Goal: Check status: Check status

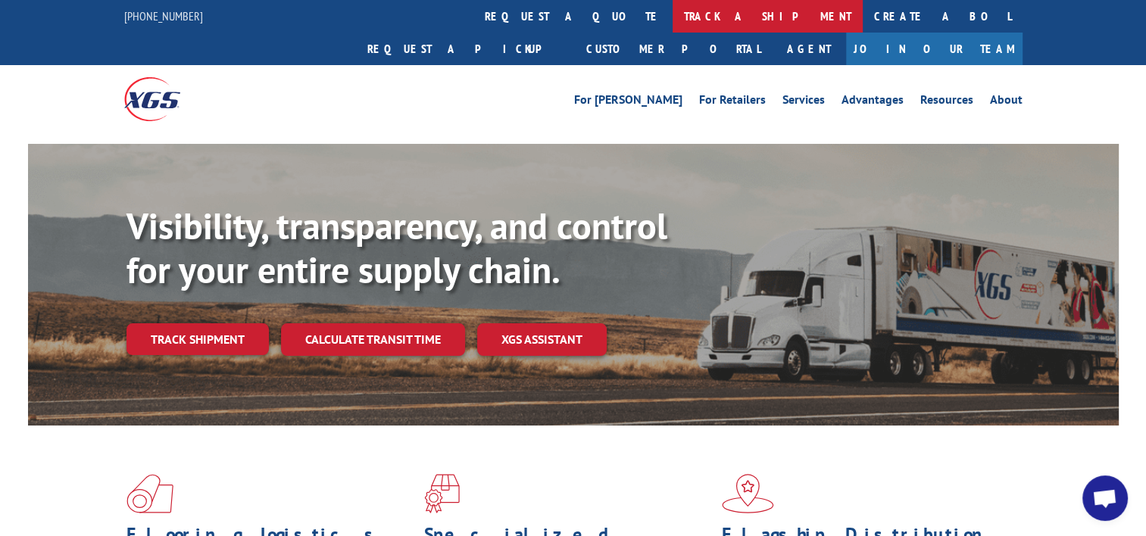
click at [673, 24] on link "track a shipment" at bounding box center [768, 16] width 190 height 33
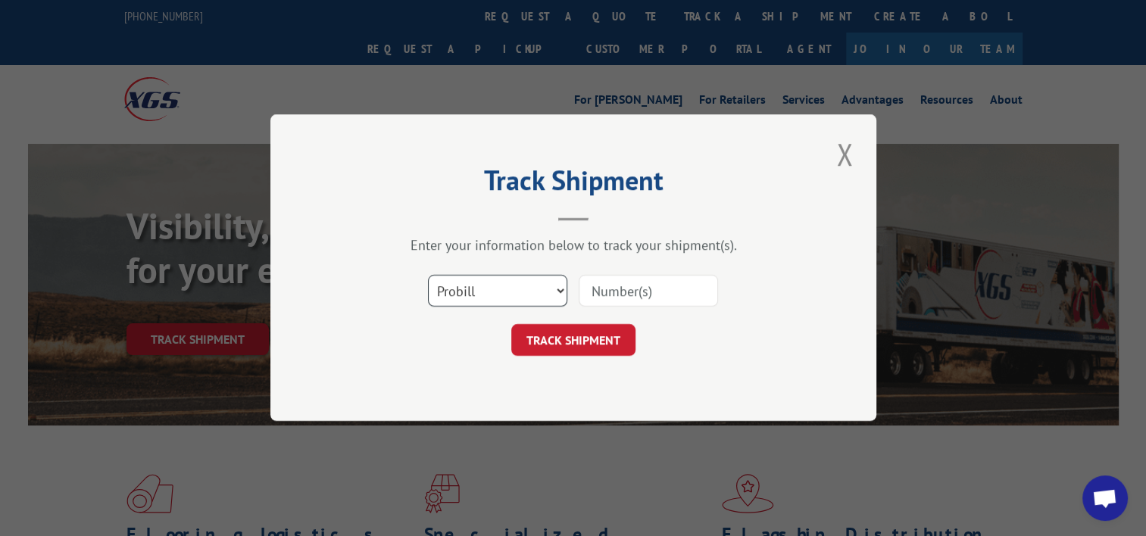
click at [546, 289] on select "Select category... Probill BOL PO" at bounding box center [497, 292] width 139 height 32
select select "po"
click at [428, 276] on select "Select category... Probill BOL PO" at bounding box center [497, 292] width 139 height 32
click at [622, 292] on input at bounding box center [648, 292] width 139 height 32
paste input "5946837"
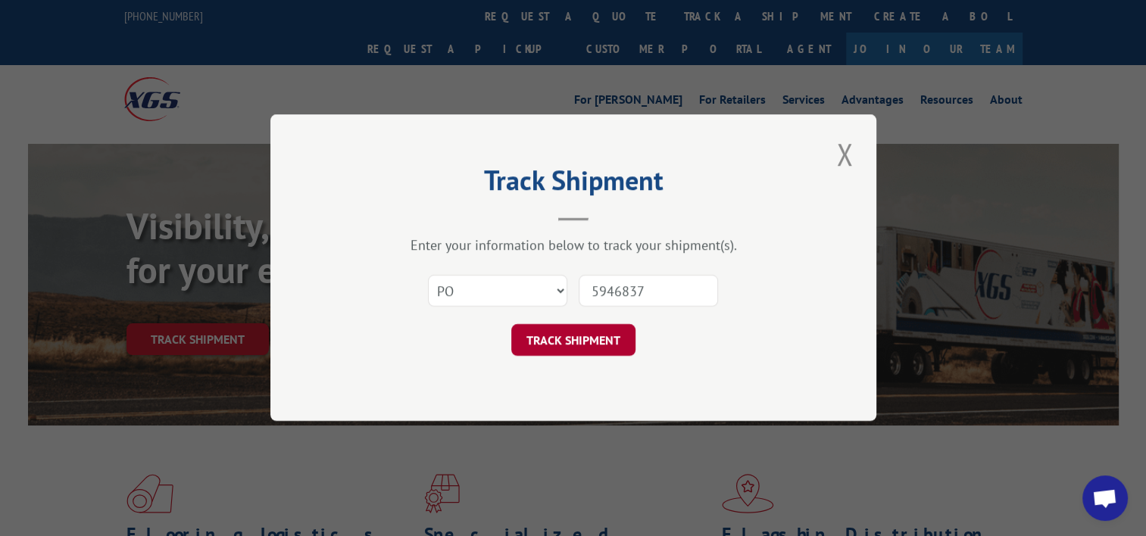
type input "5946837"
click at [566, 330] on button "TRACK SHIPMENT" at bounding box center [573, 341] width 124 height 32
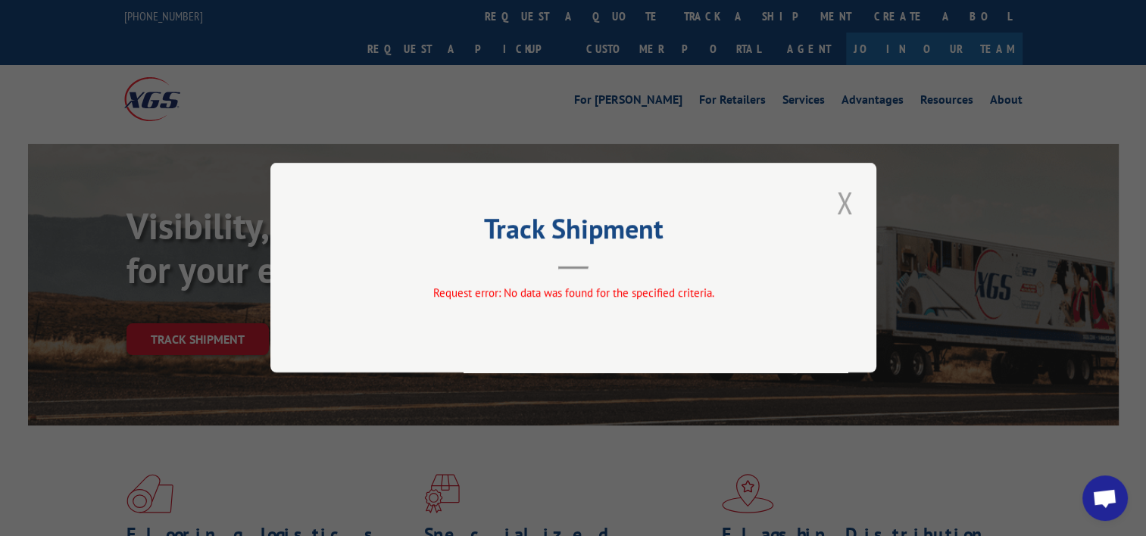
click at [850, 207] on button "Close modal" at bounding box center [845, 203] width 26 height 42
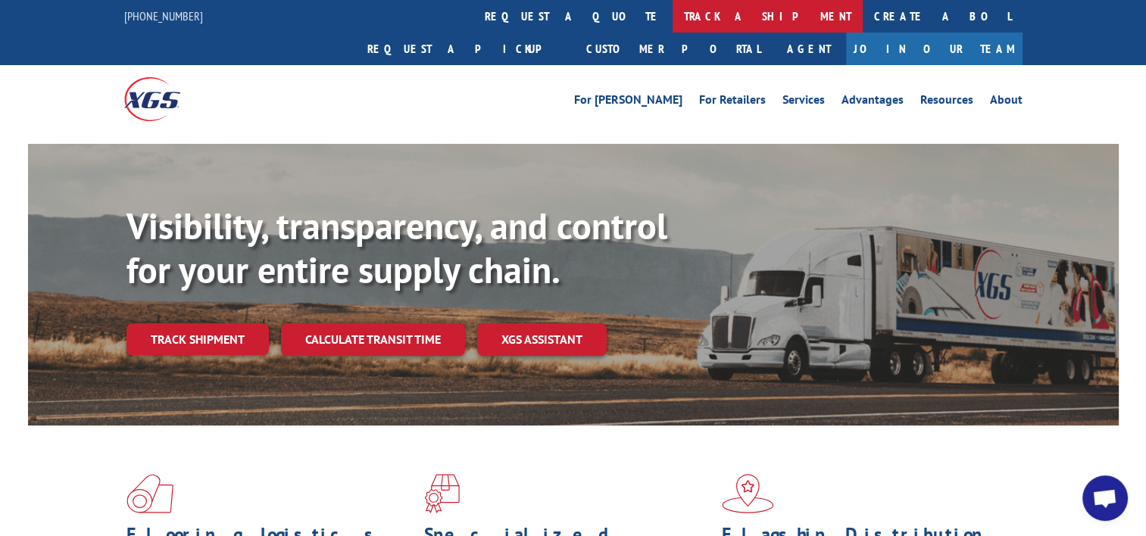
click at [673, 14] on link "track a shipment" at bounding box center [768, 16] width 190 height 33
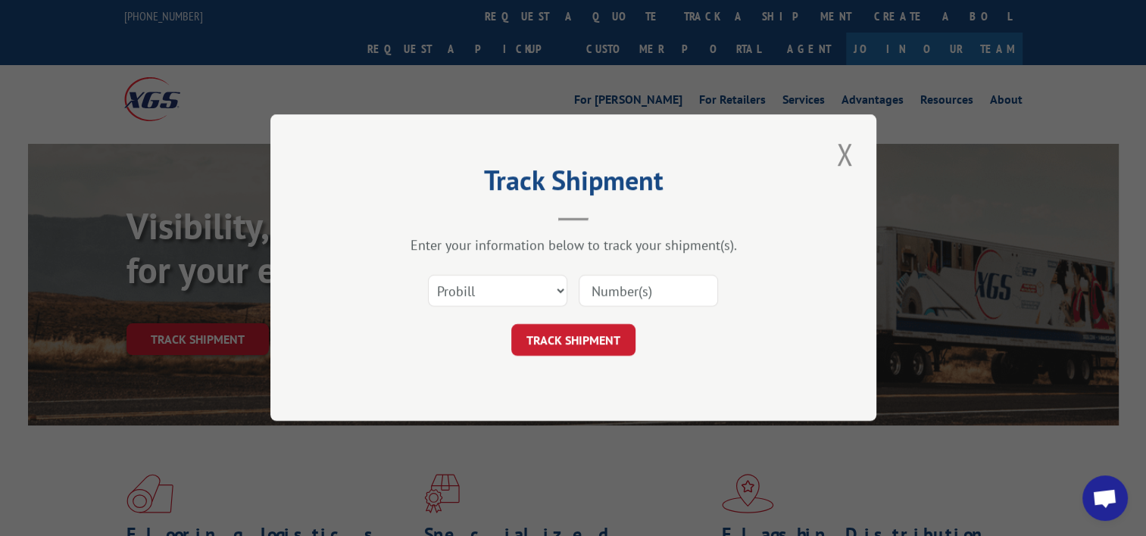
click at [654, 303] on input at bounding box center [648, 292] width 139 height 32
paste input "5946837"
type input "5946837"
click at [573, 336] on button "TRACK SHIPMENT" at bounding box center [573, 341] width 124 height 32
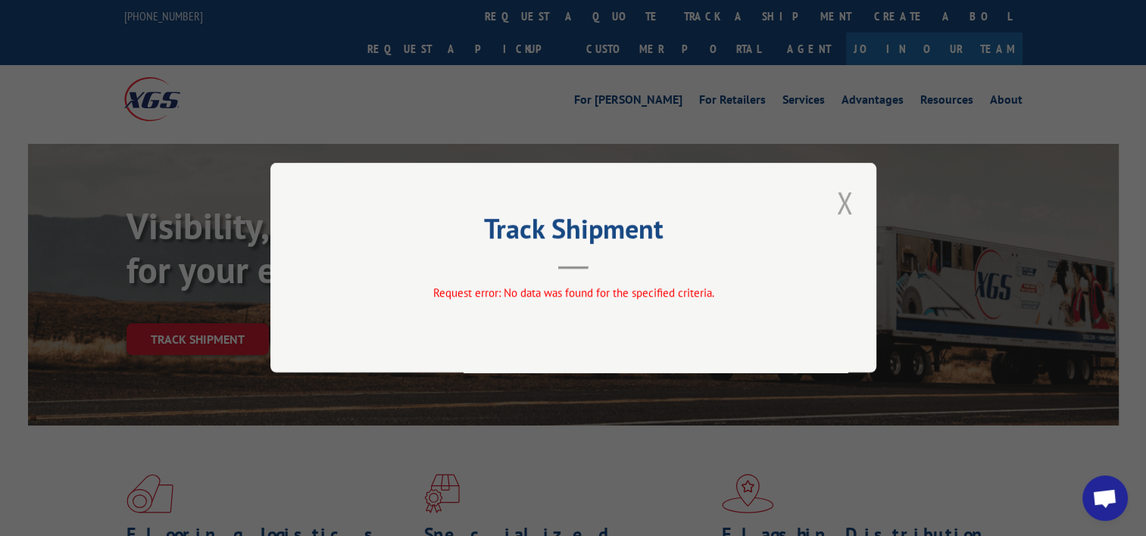
click at [842, 197] on button "Close modal" at bounding box center [845, 203] width 26 height 42
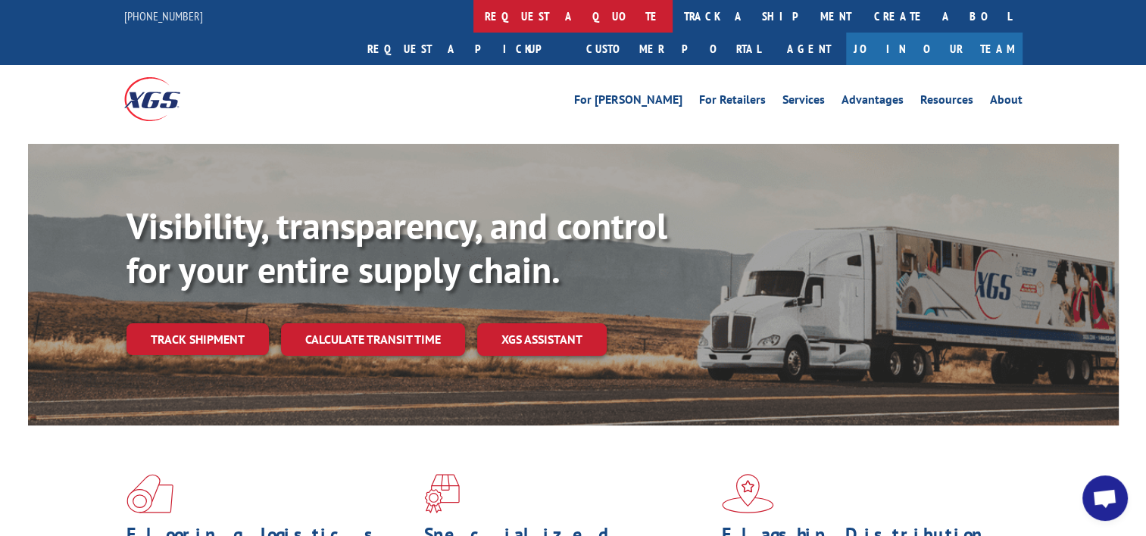
click at [473, 9] on link "request a quote" at bounding box center [572, 16] width 199 height 33
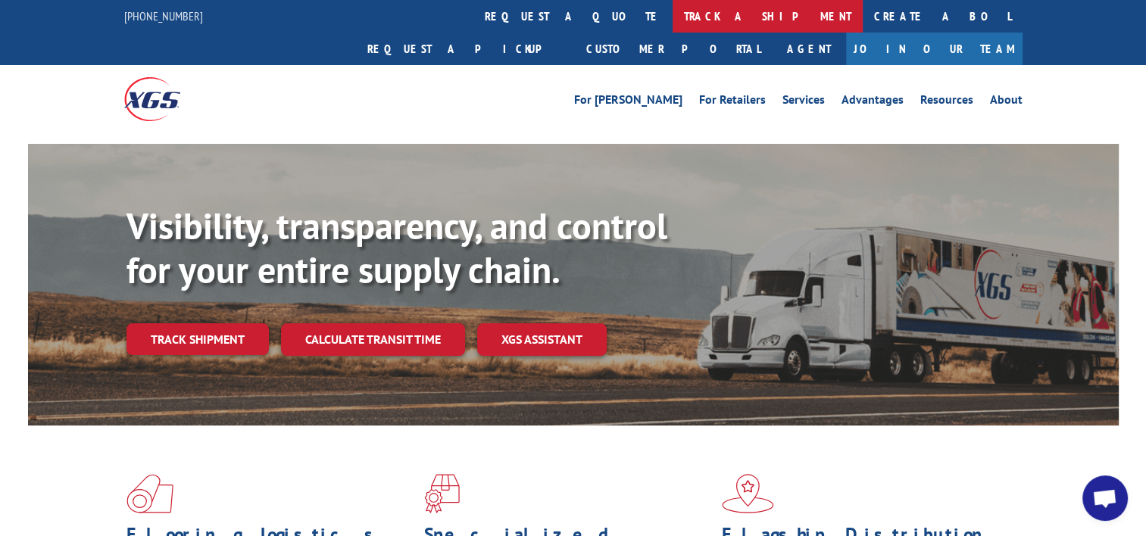
click at [673, 14] on link "track a shipment" at bounding box center [768, 16] width 190 height 33
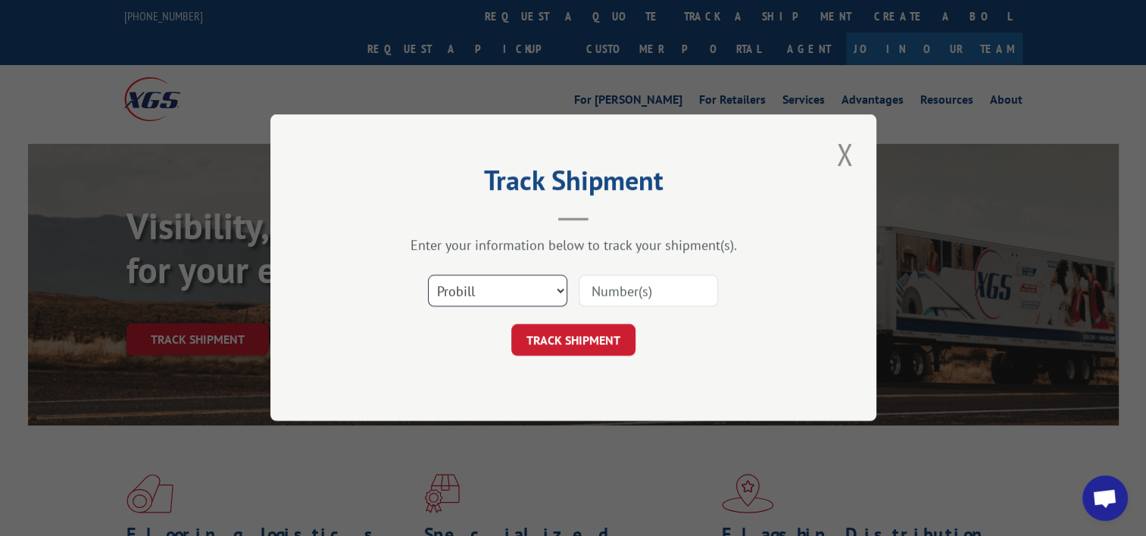
click at [548, 288] on select "Select category... Probill BOL PO" at bounding box center [497, 292] width 139 height 32
select select "bol"
click at [428, 276] on select "Select category... Probill BOL PO" at bounding box center [497, 292] width 139 height 32
click at [608, 290] on input at bounding box center [648, 292] width 139 height 32
paste input "5946837"
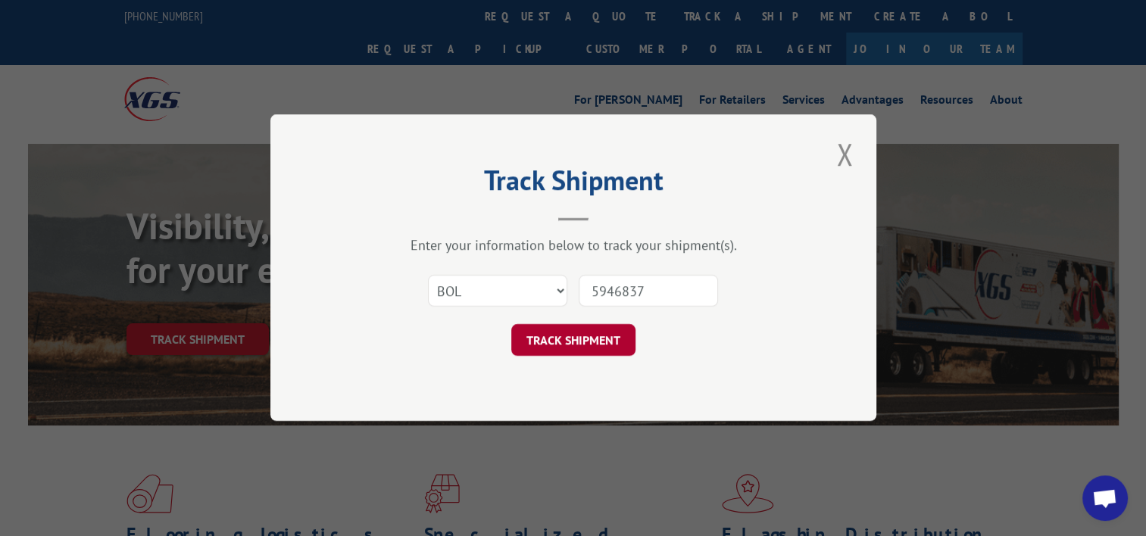
type input "5946837"
click at [587, 340] on button "TRACK SHIPMENT" at bounding box center [573, 341] width 124 height 32
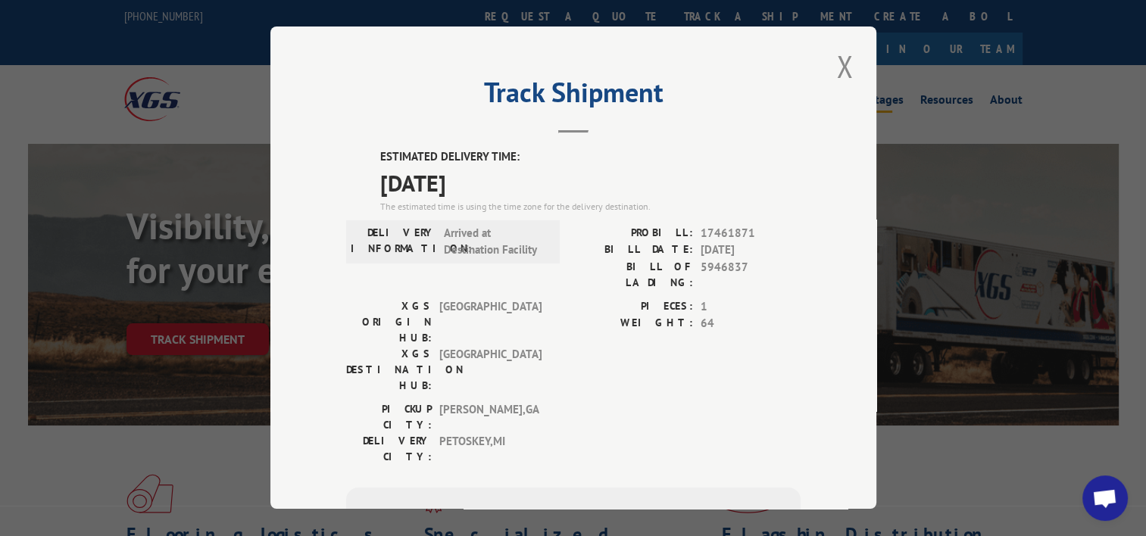
click at [837, 63] on button "Close modal" at bounding box center [845, 66] width 26 height 42
